Goal: Feedback & Contribution: Contribute content

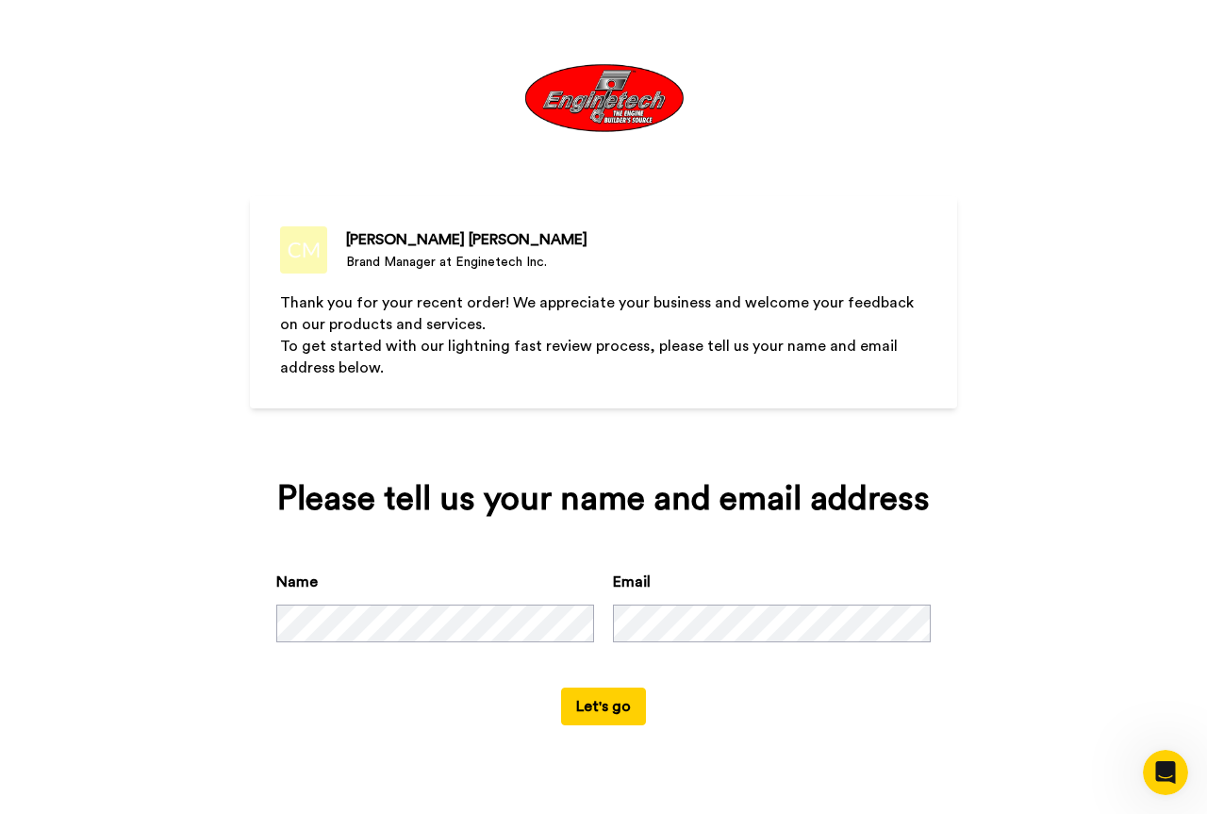
click at [594, 708] on button "Let's go" at bounding box center [603, 707] width 85 height 38
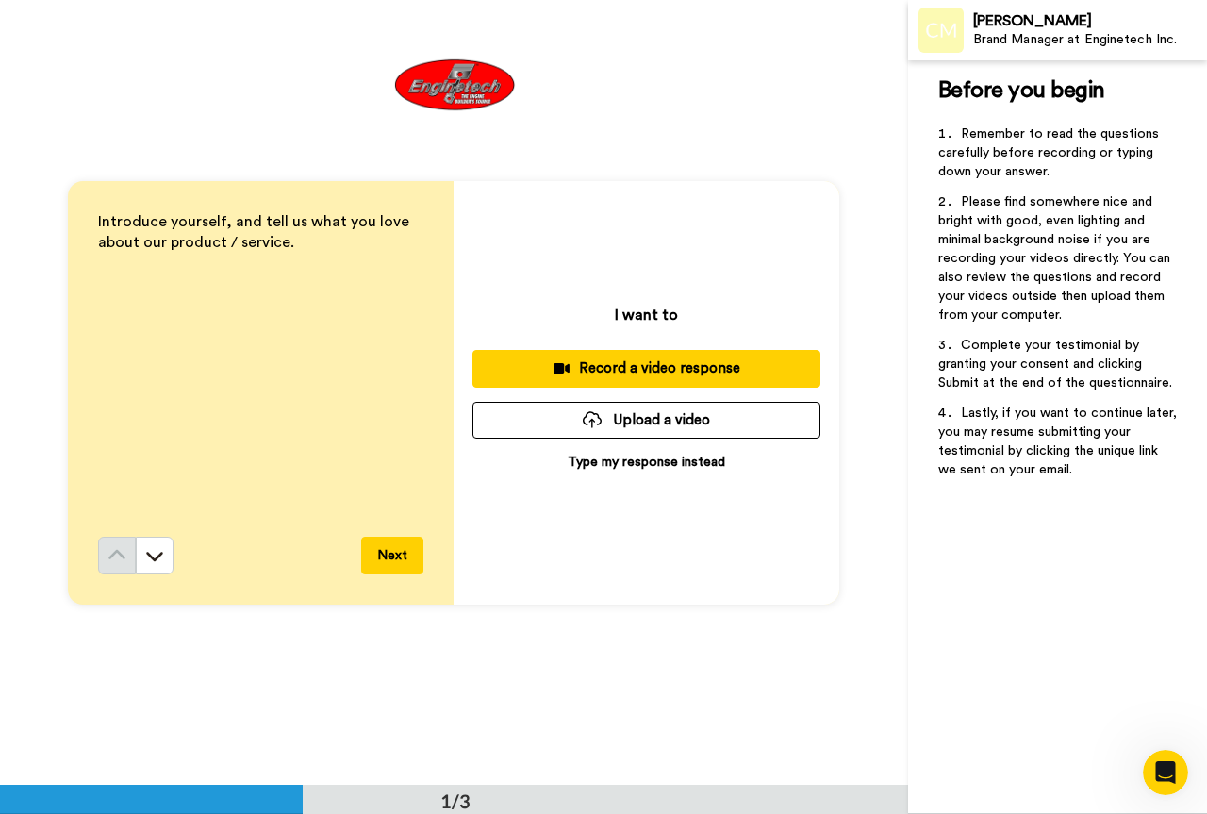
click at [154, 319] on div "Introduce yourself, and tell us what you love about our product / service." at bounding box center [260, 373] width 325 height 325
click at [321, 245] on p "Introduce yourself, and tell us what you love about our product / service." at bounding box center [260, 232] width 325 height 43
click at [262, 264] on div "Introduce yourself, and tell us what you love about our product / service." at bounding box center [260, 373] width 325 height 325
click at [327, 258] on div "Introduce yourself, and tell us what you love about our product / service." at bounding box center [260, 373] width 325 height 325
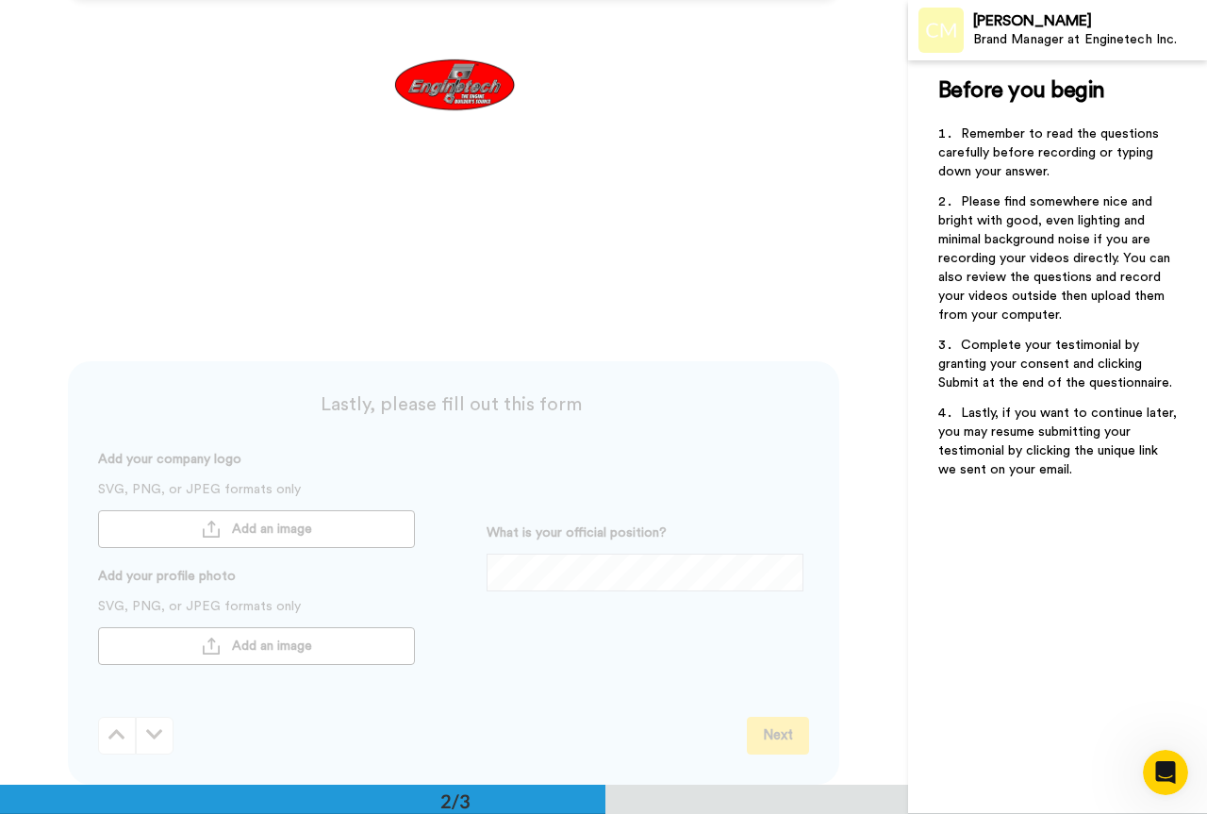
scroll to position [687, 0]
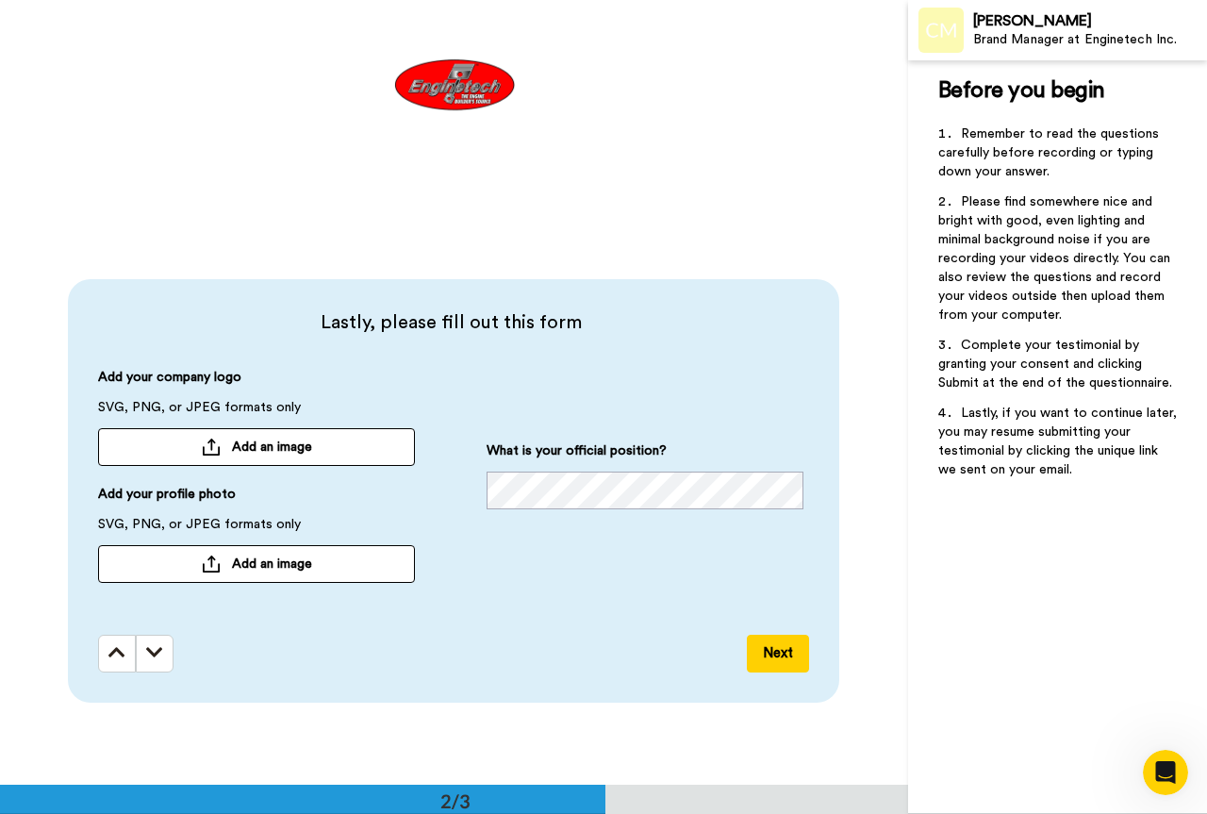
drag, startPoint x: 391, startPoint y: 30, endPoint x: 361, endPoint y: 3, distance: 40.0
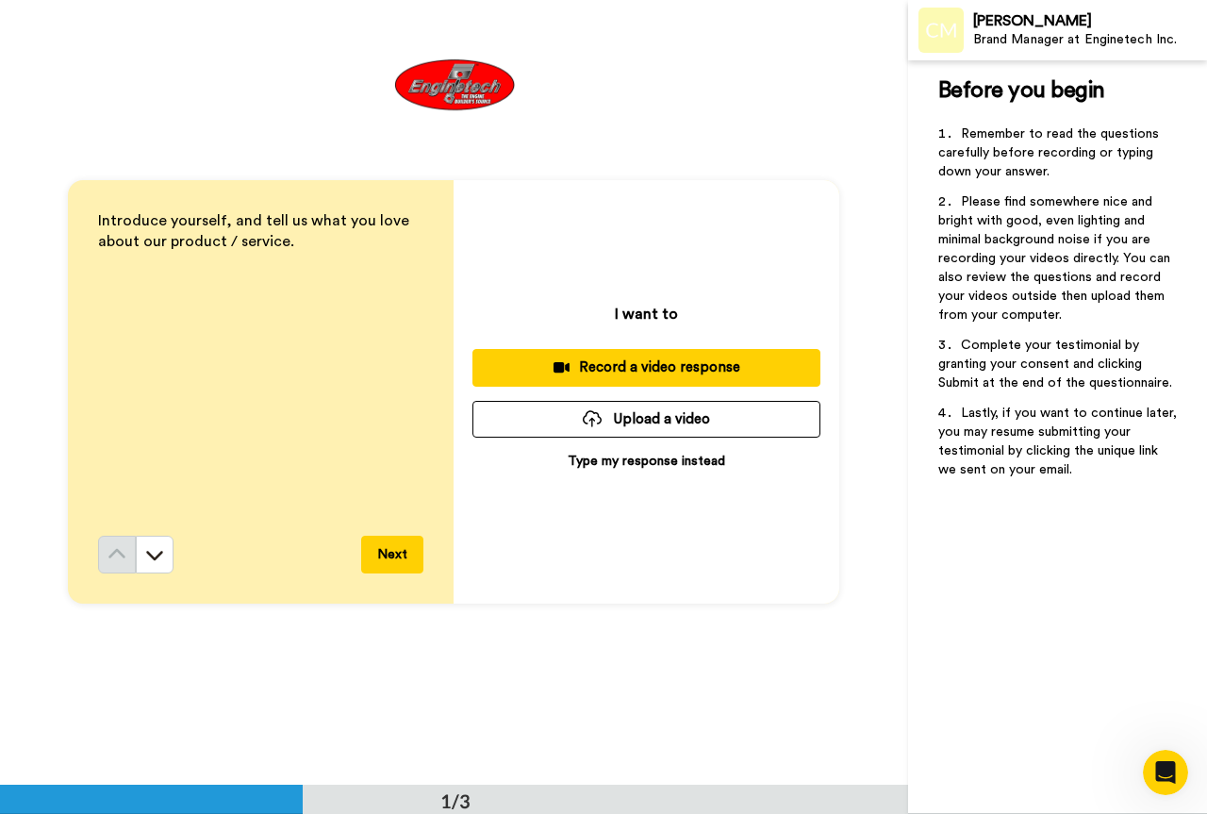
scroll to position [0, 0]
